Goal: Task Accomplishment & Management: Manage account settings

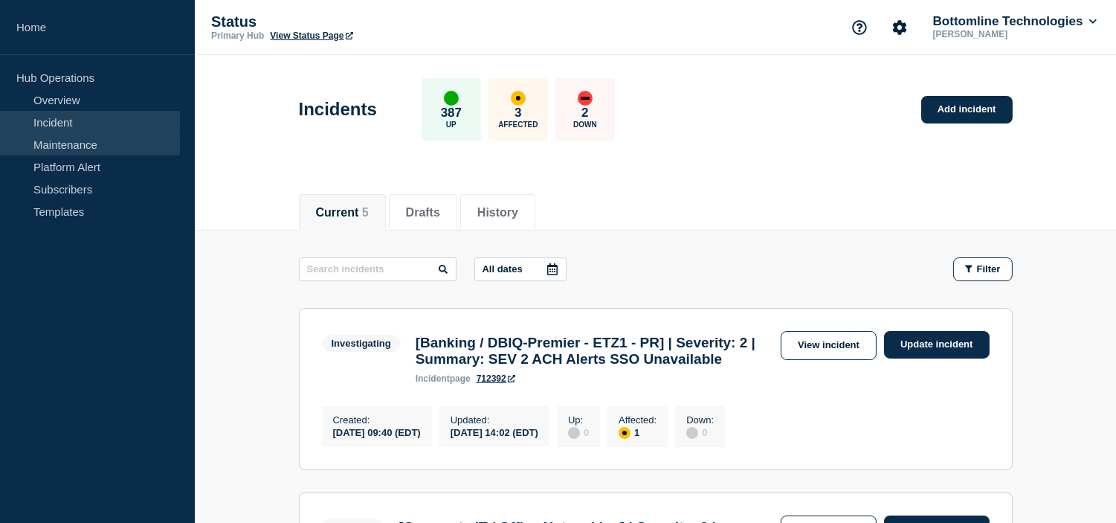
click at [107, 146] on link "Maintenance" at bounding box center [90, 144] width 180 height 22
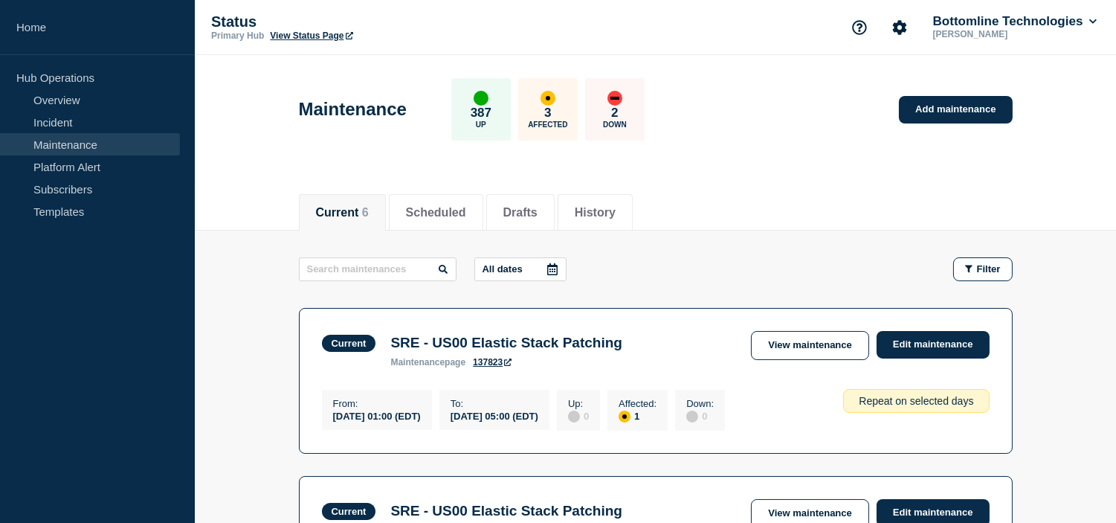
click at [860, 167] on header "Maintenance 387 Up 3 Affected 2 Down Add maintenance" at bounding box center [655, 117] width 921 height 124
